Goal: Answer question/provide support

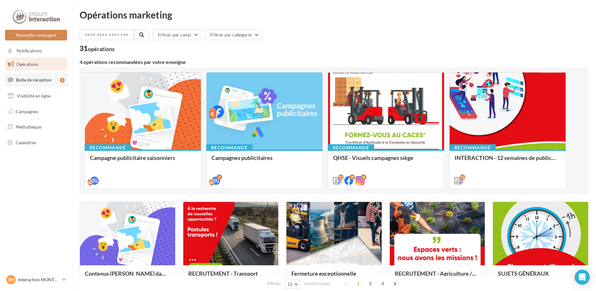
click at [46, 82] on span "Boîte de réception" at bounding box center [34, 79] width 36 height 5
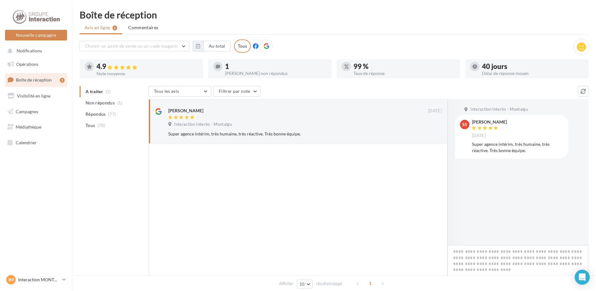
click at [494, 249] on textarea at bounding box center [517, 264] width 141 height 39
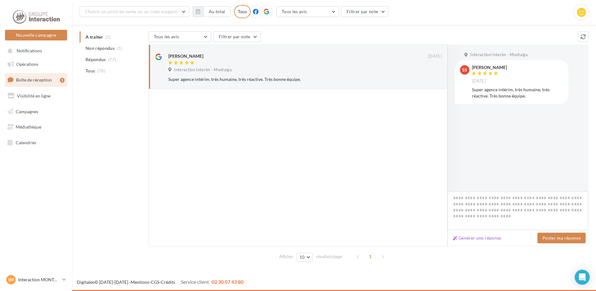
scroll to position [60, 0]
click at [481, 238] on button "Générer une réponse" at bounding box center [477, 238] width 54 height 8
type textarea "**********"
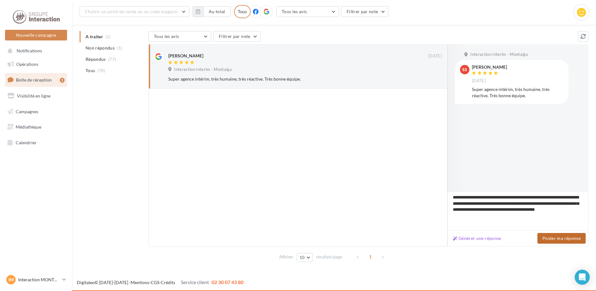
click at [553, 237] on button "Poster ma réponse" at bounding box center [561, 238] width 48 height 11
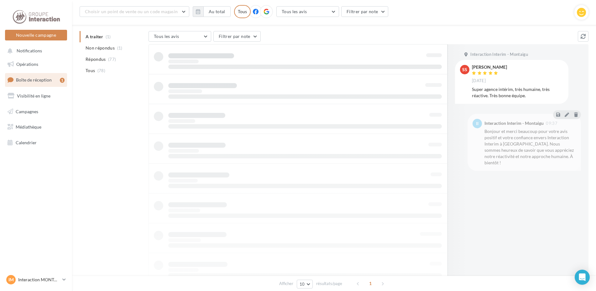
scroll to position [10, 0]
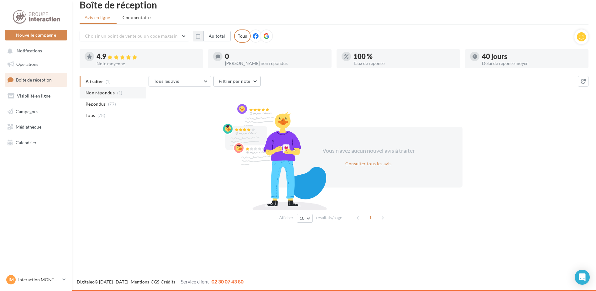
click at [107, 94] on span "Non répondus" at bounding box center [100, 93] width 29 height 6
click at [93, 82] on span "A traiter" at bounding box center [95, 81] width 18 height 6
click at [30, 77] on span "Boîte de réception" at bounding box center [34, 79] width 36 height 5
